Goal: Answer question/provide support

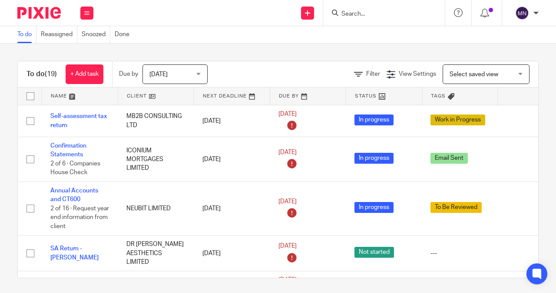
click at [345, 10] on input "Search" at bounding box center [380, 14] width 78 height 8
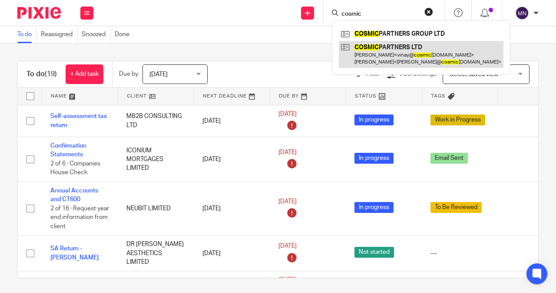
type input "cosmic"
click at [413, 46] on link at bounding box center [421, 54] width 165 height 27
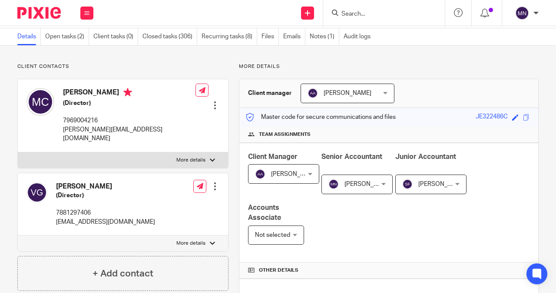
scroll to position [43, 0]
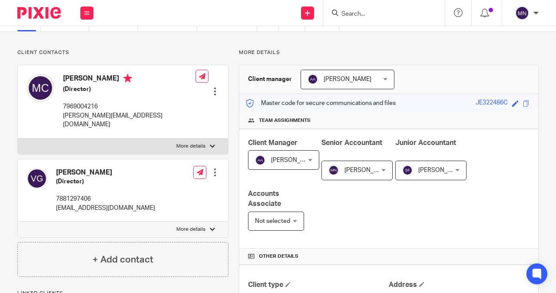
click at [277, 220] on span "Not selected" at bounding box center [272, 221] width 35 height 6
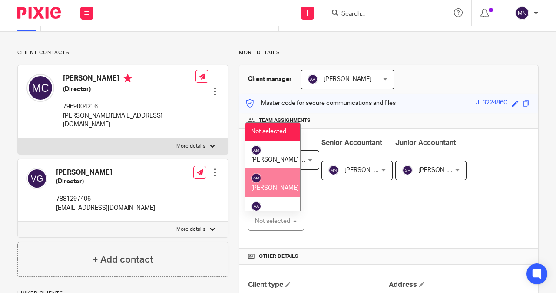
click at [339, 205] on div "Client Manager Amri Asmin Amri Asmin Not selected Abdul Mannaan Akeel Mohammed …" at bounding box center [388, 189] width 299 height 120
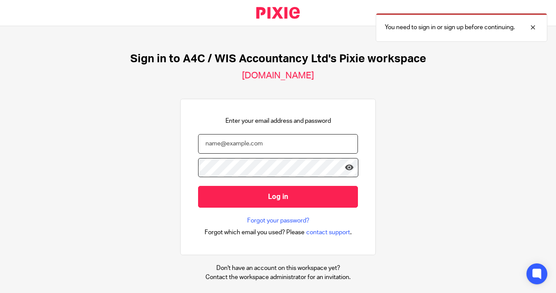
click at [238, 138] on input "email" at bounding box center [278, 144] width 160 height 20
type input "[EMAIL_ADDRESS][DOMAIN_NAME]"
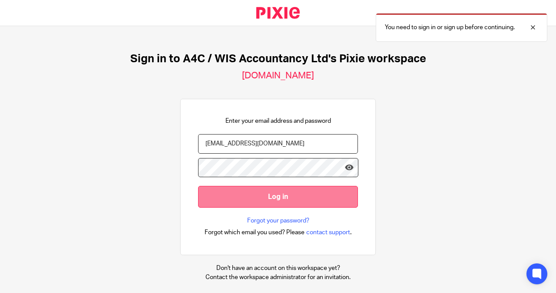
click at [269, 198] on input "Log in" at bounding box center [278, 196] width 160 height 21
